Goal: Task Accomplishment & Management: Manage account settings

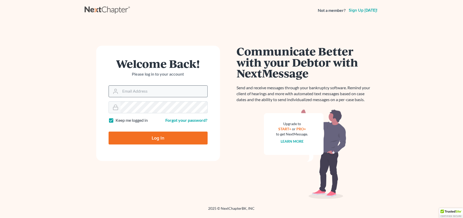
click at [185, 89] on input "Email Address" at bounding box center [164, 91] width 87 height 11
type input "[EMAIL_ADDRESS][DOMAIN_NAME]"
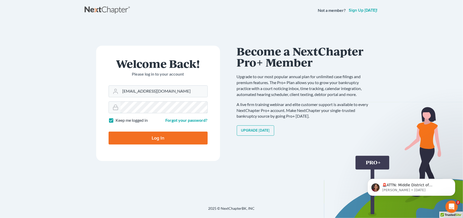
click at [109, 132] on input "Log In" at bounding box center [158, 138] width 99 height 13
type input "Thinking..."
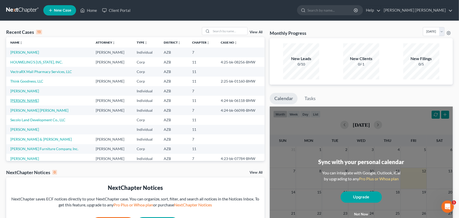
click at [22, 101] on link "Yeak, Jeremy" at bounding box center [24, 100] width 29 height 4
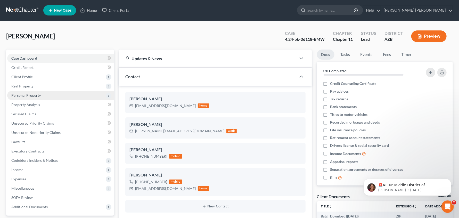
click at [30, 95] on span "Personal Property" at bounding box center [25, 95] width 29 height 4
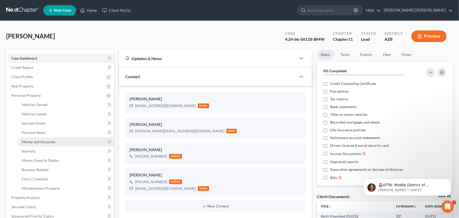
click at [37, 143] on span "Money and Accounts" at bounding box center [39, 142] width 34 height 4
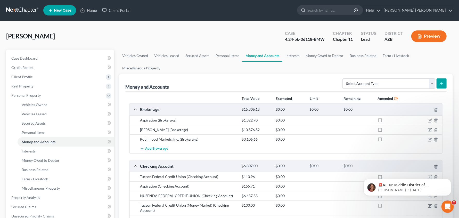
click at [430, 121] on icon "button" at bounding box center [430, 120] width 4 height 4
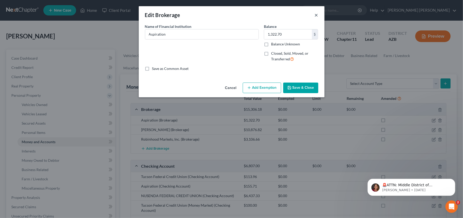
click at [316, 15] on button "×" at bounding box center [317, 15] width 4 height 6
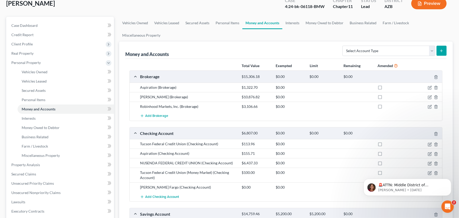
scroll to position [51, 0]
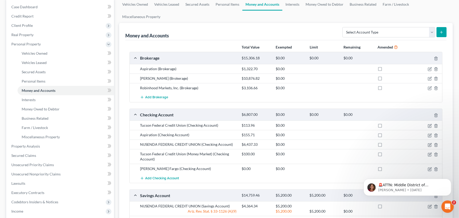
click at [200, 126] on div "Tucson Federal Credit Union (Checking Account)" at bounding box center [189, 125] width 102 height 5
click at [429, 125] on icon "button" at bounding box center [430, 126] width 4 height 4
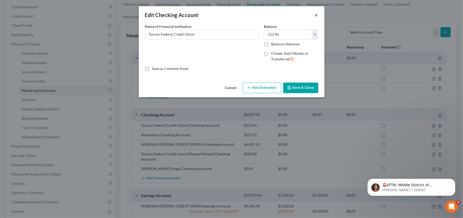
click at [316, 15] on button "×" at bounding box center [317, 15] width 4 height 6
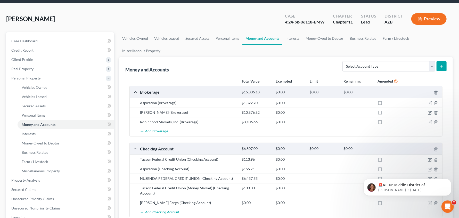
scroll to position [13, 0]
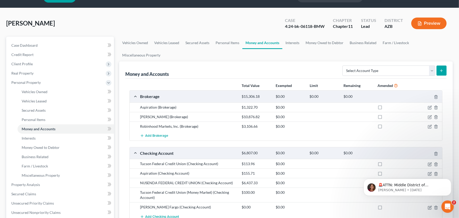
click at [143, 115] on div "Schwab (Brokerage)" at bounding box center [189, 116] width 102 height 5
click at [429, 116] on icon "button" at bounding box center [430, 117] width 4 height 4
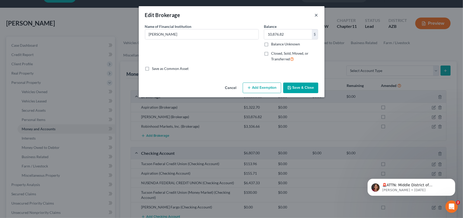
click at [317, 14] on button "×" at bounding box center [317, 15] width 4 height 6
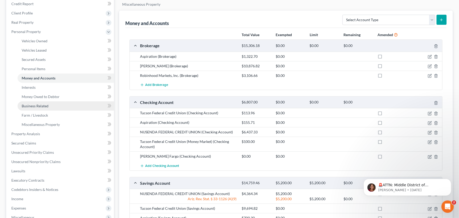
scroll to position [103, 0]
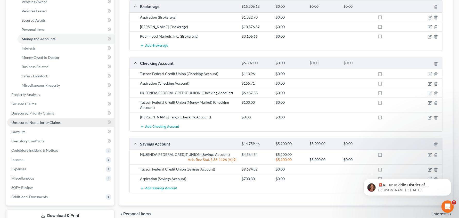
click at [51, 122] on span "Unsecured Nonpriority Claims" at bounding box center [35, 122] width 49 height 4
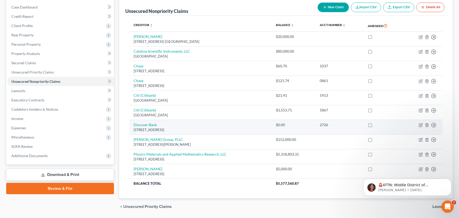
scroll to position [67, 0]
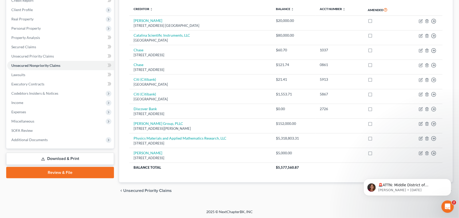
click at [37, 158] on link "Download & Print" at bounding box center [60, 159] width 108 height 12
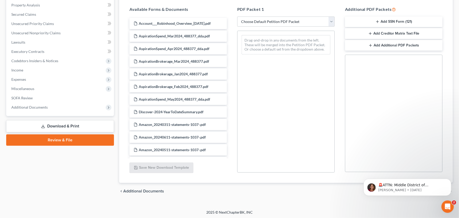
scroll to position [100, 0]
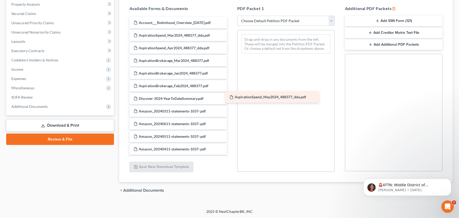
drag, startPoint x: 179, startPoint y: 99, endPoint x: 275, endPoint y: 98, distance: 96.0
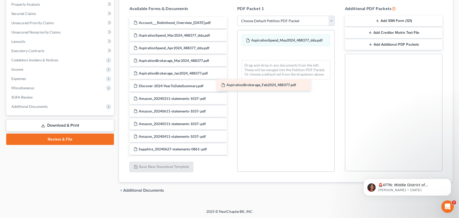
drag, startPoint x: 178, startPoint y: 87, endPoint x: 266, endPoint y: 87, distance: 87.7
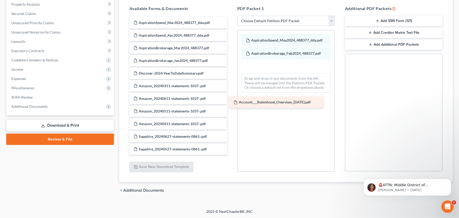
drag, startPoint x: 182, startPoint y: 23, endPoint x: 283, endPoint y: 103, distance: 128.2
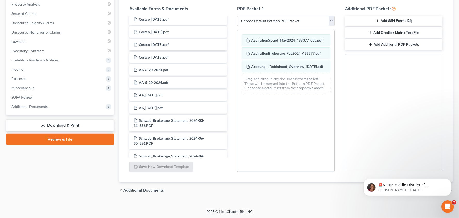
scroll to position [180, 0]
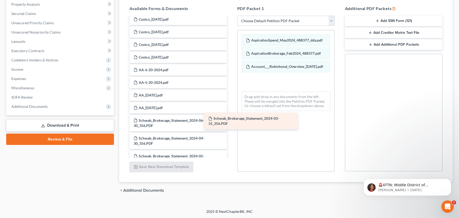
drag, startPoint x: 207, startPoint y: 121, endPoint x: 282, endPoint y: 119, distance: 74.8
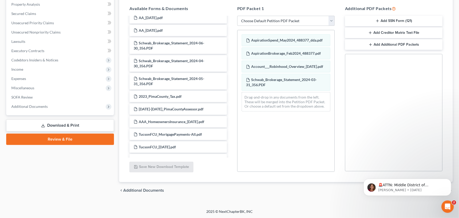
scroll to position [265, 0]
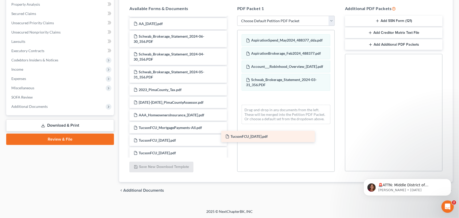
drag, startPoint x: 178, startPoint y: 140, endPoint x: 269, endPoint y: 137, distance: 91.9
click at [231, 137] on div "TucsonFCU_5-31-2024.pdf AspirationSpend_Mar2024_488377_dda.pdf AspirationSpend_…" at bounding box center [178, 133] width 106 height 761
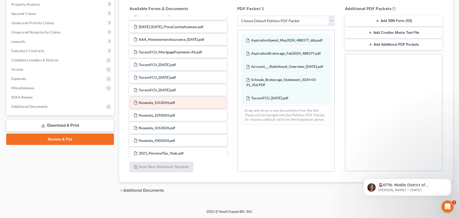
scroll to position [342, 0]
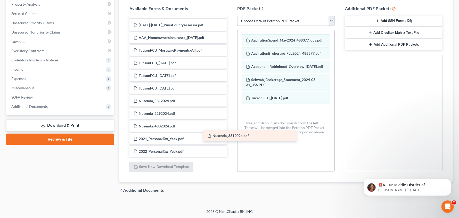
drag, startPoint x: 190, startPoint y: 126, endPoint x: 264, endPoint y: 136, distance: 74.5
click at [231, 136] on div "Nusenda_3312024.pdf AspirationSpend_Mar2024_488377_dda.pdf AspirationSpend_Apr2…" at bounding box center [178, 49] width 106 height 748
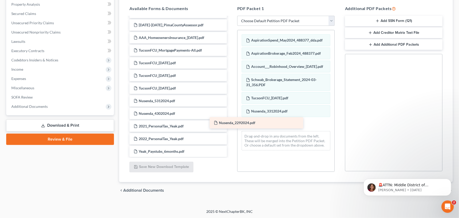
drag, startPoint x: 188, startPoint y: 115, endPoint x: 268, endPoint y: 124, distance: 80.9
click at [231, 124] on div "Nusenda_2292024.pdf AspirationSpend_Mar2024_488377_dda.pdf AspirationSpend_Apr2…" at bounding box center [178, 42] width 106 height 735
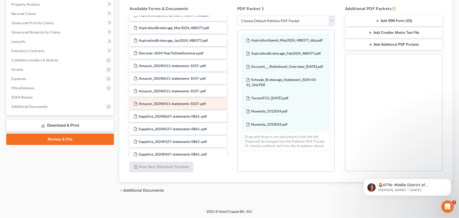
scroll to position [32, 0]
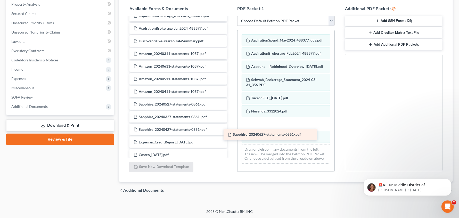
drag, startPoint x: 178, startPoint y: 104, endPoint x: 272, endPoint y: 134, distance: 99.1
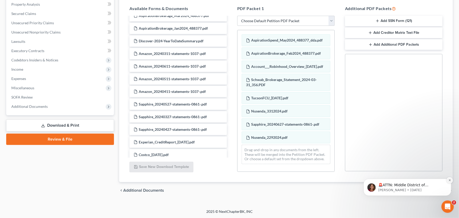
click at [449, 180] on icon "Dismiss notification" at bounding box center [450, 180] width 2 height 2
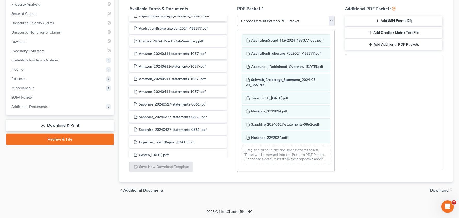
click at [443, 189] on span "Download" at bounding box center [439, 190] width 19 height 4
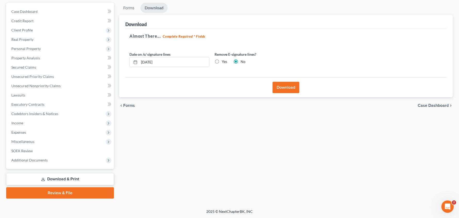
click at [222, 61] on label "Yes" at bounding box center [224, 61] width 5 height 5
click at [224, 61] on input "Yes" at bounding box center [225, 60] width 3 height 3
radio input "true"
radio input "false"
click at [284, 88] on button "Download" at bounding box center [286, 87] width 27 height 11
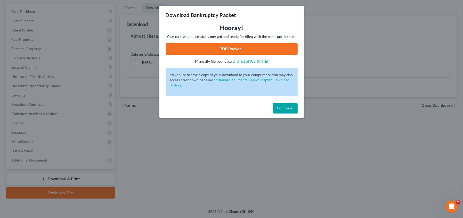
click at [238, 49] on link "PDF Packet 1" at bounding box center [232, 48] width 132 height 11
click at [291, 109] on span "Complete!" at bounding box center [285, 108] width 17 height 4
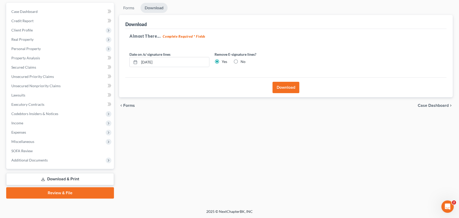
click at [51, 179] on link "Download & Print" at bounding box center [60, 179] width 108 height 12
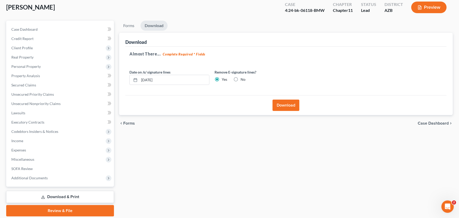
scroll to position [0, 0]
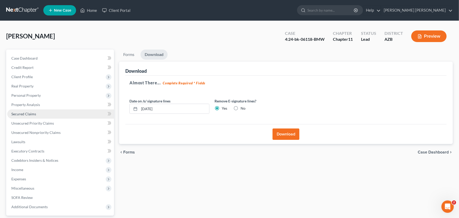
click at [34, 115] on span "Secured Claims" at bounding box center [23, 114] width 25 height 4
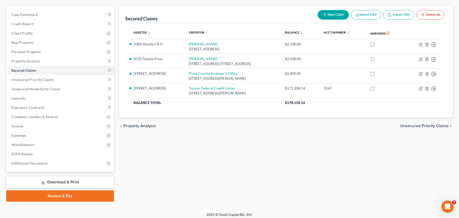
scroll to position [47, 0]
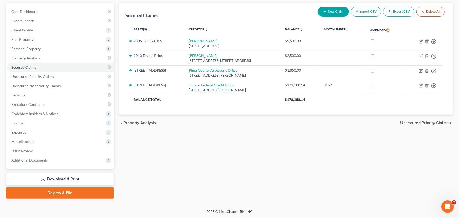
click at [58, 179] on link "Download & Print" at bounding box center [60, 179] width 108 height 12
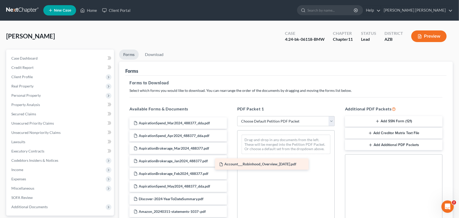
drag, startPoint x: 201, startPoint y: 123, endPoint x: 286, endPoint y: 164, distance: 95.1
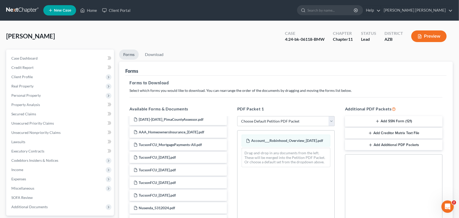
scroll to position [394, 0]
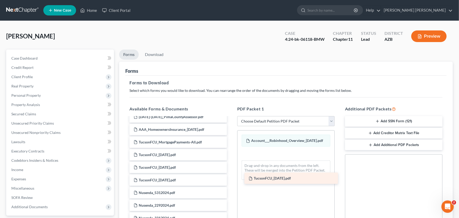
drag, startPoint x: 176, startPoint y: 167, endPoint x: 291, endPoint y: 178, distance: 115.7
click at [231, 178] on div "TucsonFCU_6-30-2024.pdf AspirationSpend_Mar2024_488377_dda.pdf AspirationSpend_…" at bounding box center [178, 126] width 106 height 804
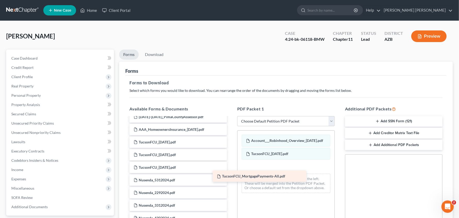
drag, startPoint x: 204, startPoint y: 145, endPoint x: 287, endPoint y: 180, distance: 90.2
click at [231, 180] on div "TucsonFCU_MortgagePayments-All.pdf AspirationSpend_Mar2024_488377_dda.pdf Aspir…" at bounding box center [178, 119] width 106 height 791
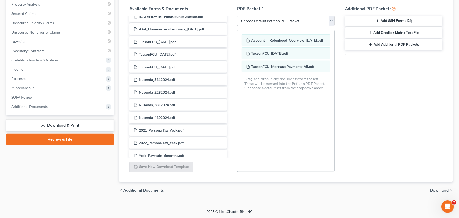
click at [447, 190] on span "Download" at bounding box center [439, 190] width 19 height 4
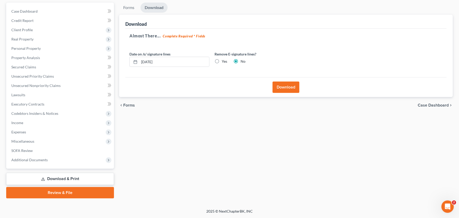
scroll to position [47, 0]
click at [222, 60] on label "Yes" at bounding box center [224, 61] width 5 height 5
click at [224, 60] on input "Yes" at bounding box center [225, 60] width 3 height 3
radio input "true"
radio input "false"
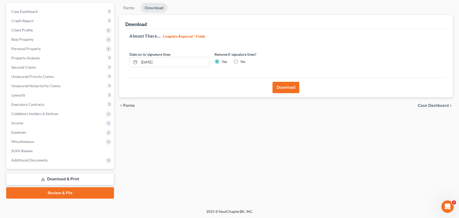
click at [278, 83] on button "Download" at bounding box center [286, 87] width 27 height 11
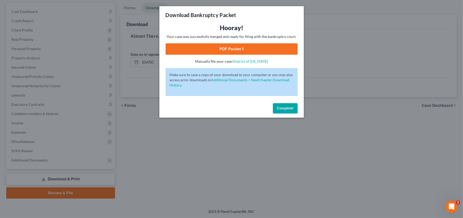
click at [232, 51] on link "PDF Packet 1" at bounding box center [232, 48] width 132 height 11
click at [285, 110] on span "Complete!" at bounding box center [285, 108] width 17 height 4
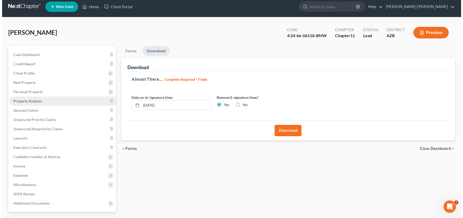
scroll to position [0, 0]
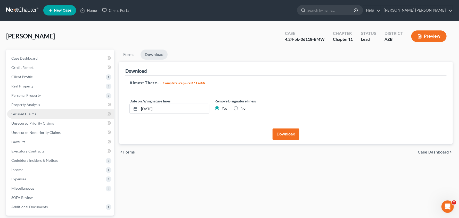
click at [21, 115] on span "Secured Claims" at bounding box center [23, 114] width 25 height 4
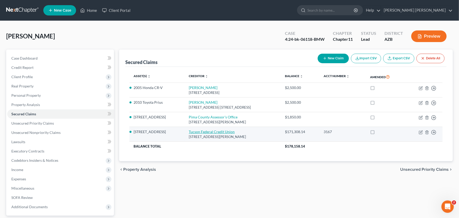
click at [235, 131] on link "Tucson Federal Credit Union" at bounding box center [212, 132] width 46 height 4
select select "3"
select select "0"
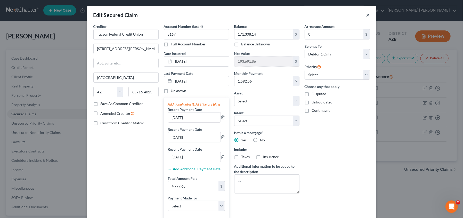
click at [366, 17] on button "×" at bounding box center [368, 15] width 4 height 6
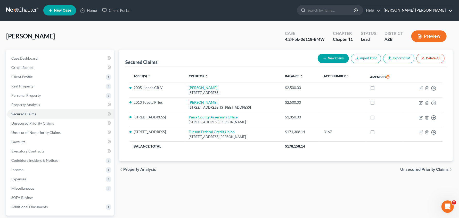
click at [445, 11] on link "Mesch Clark Rothschild" at bounding box center [416, 10] width 71 height 9
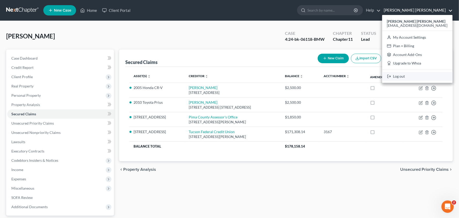
click at [421, 75] on link "Log out" at bounding box center [417, 76] width 70 height 9
